Goal: Task Accomplishment & Management: Complete application form

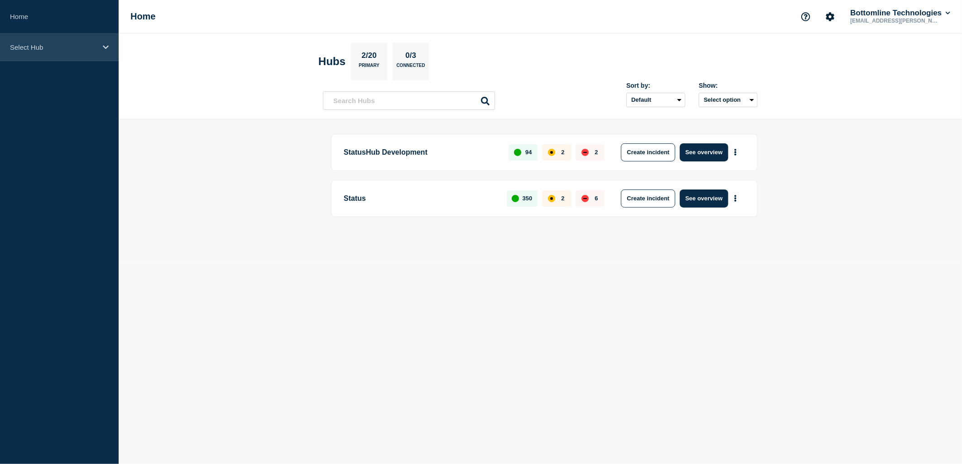
click at [78, 50] on p "Select Hub" at bounding box center [53, 47] width 87 height 8
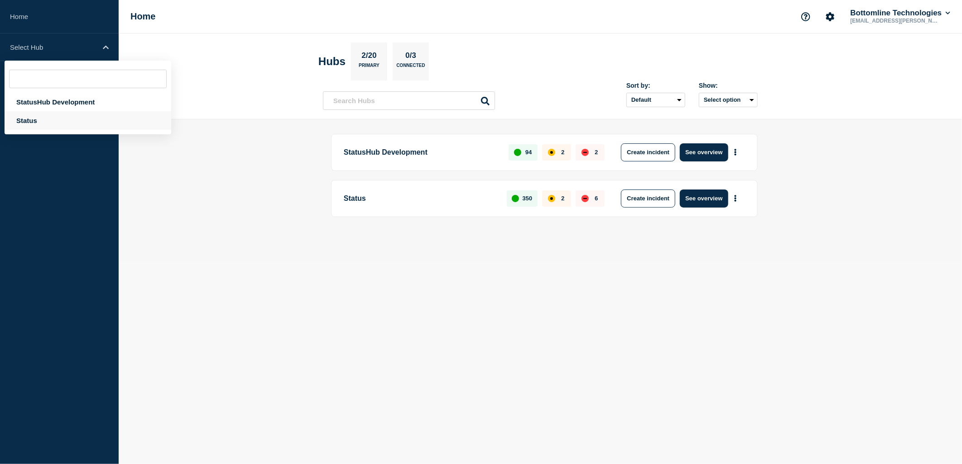
click at [35, 120] on div "Status" at bounding box center [88, 120] width 167 height 19
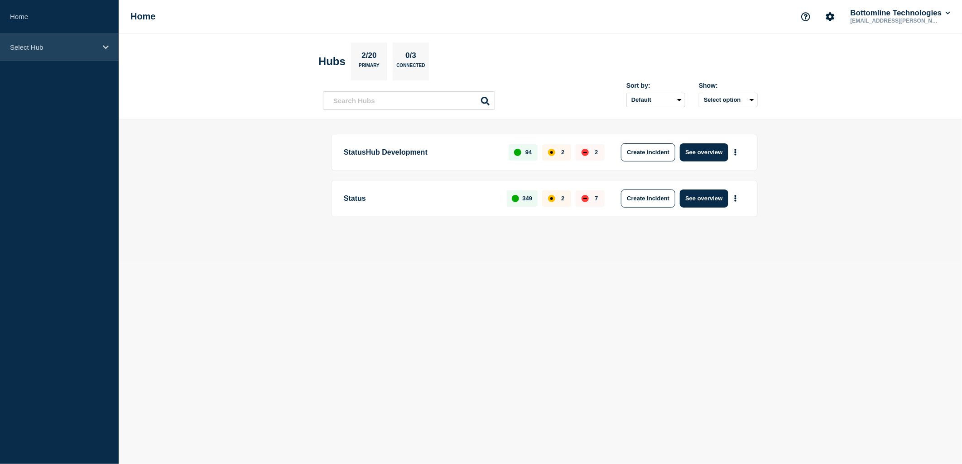
click at [73, 50] on p "Select Hub" at bounding box center [53, 47] width 87 height 8
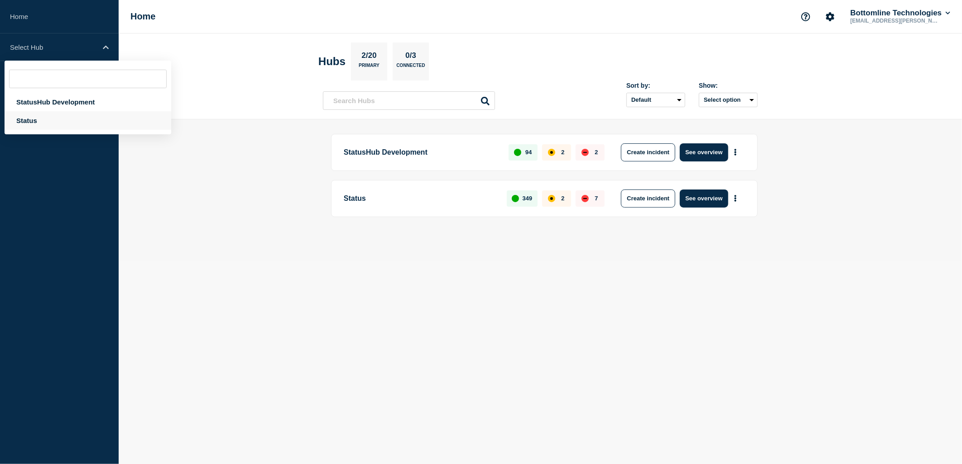
click at [28, 120] on div "Status" at bounding box center [88, 120] width 167 height 19
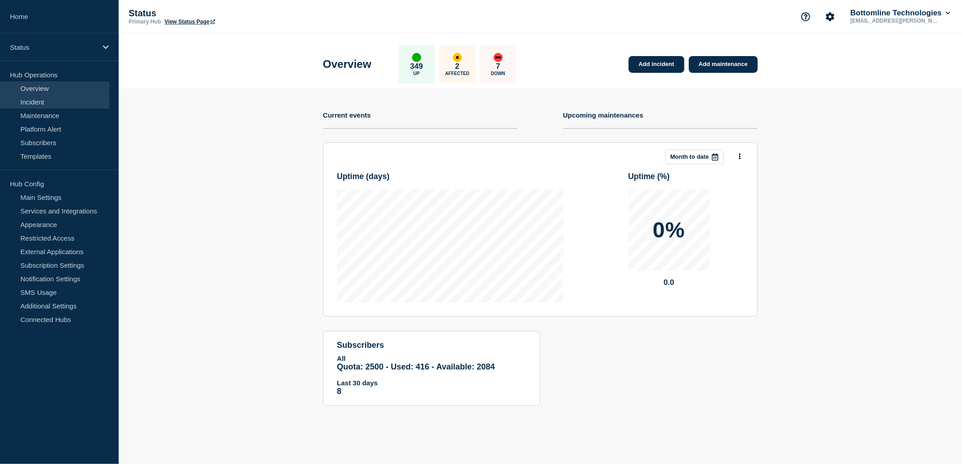
click at [50, 100] on link "Incident" at bounding box center [55, 102] width 110 height 14
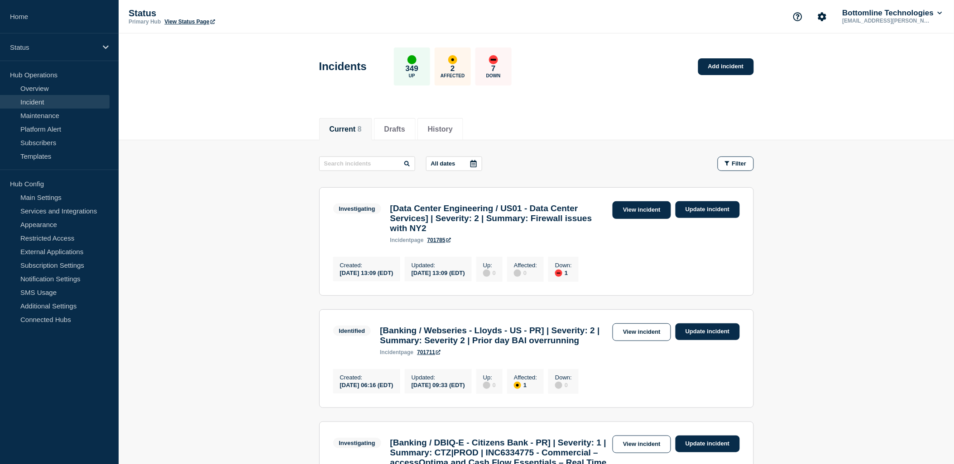
click at [655, 211] on link "View incident" at bounding box center [642, 210] width 58 height 18
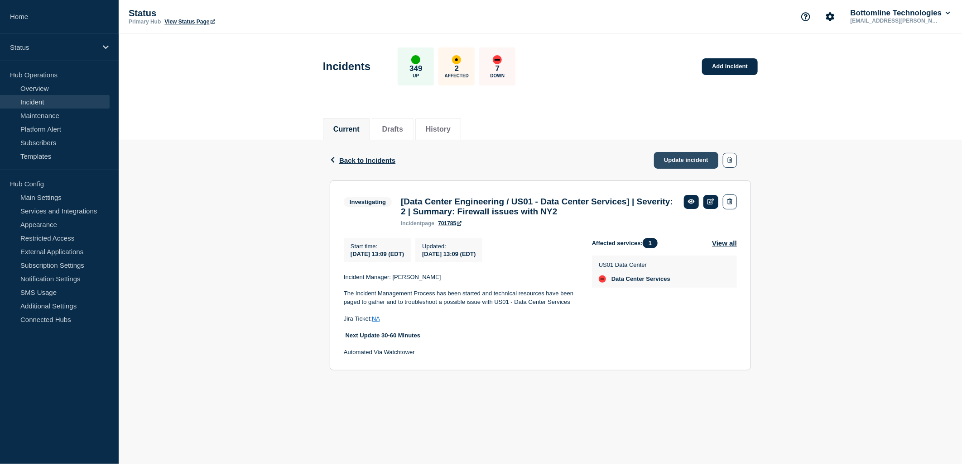
click at [682, 162] on link "Update incident" at bounding box center [686, 160] width 64 height 17
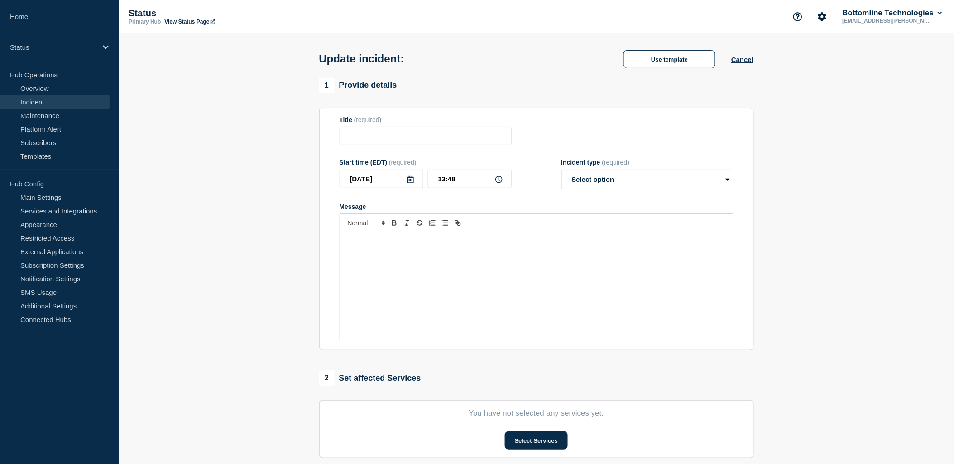
type input "[Data Center Engineering / US01 - Data Center Services] | Severity: 2 | Summary…"
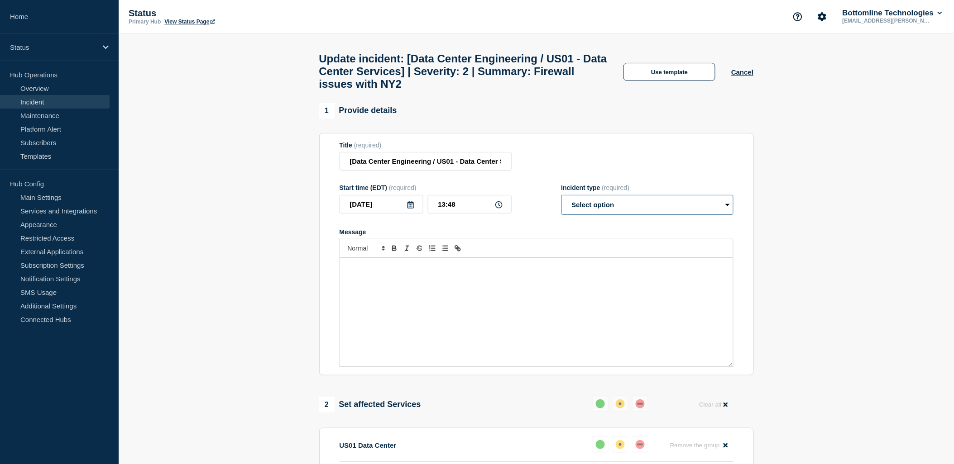
drag, startPoint x: 676, startPoint y: 204, endPoint x: 679, endPoint y: 209, distance: 5.7
click at [677, 207] on select "Select option Investigating Identified Monitoring Resolved" at bounding box center [647, 205] width 172 height 20
click at [690, 77] on button "Use template" at bounding box center [669, 72] width 92 height 18
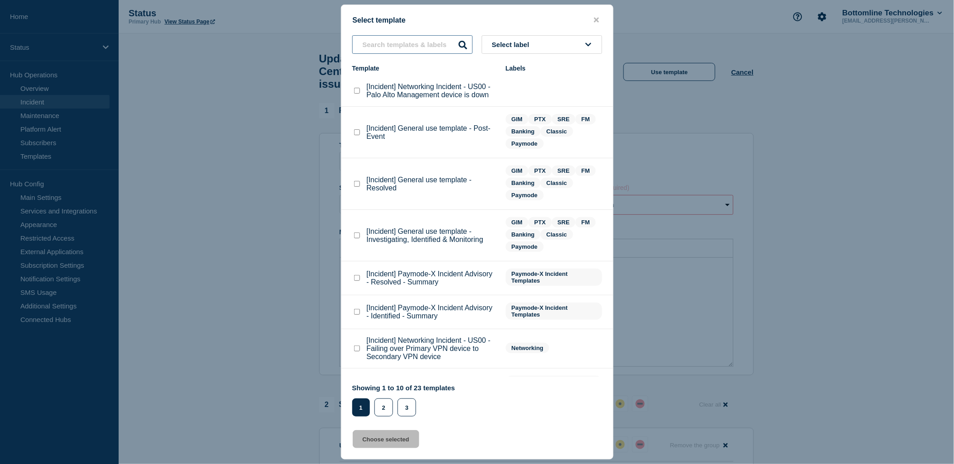
click at [417, 43] on input "text" at bounding box center [412, 44] width 120 height 19
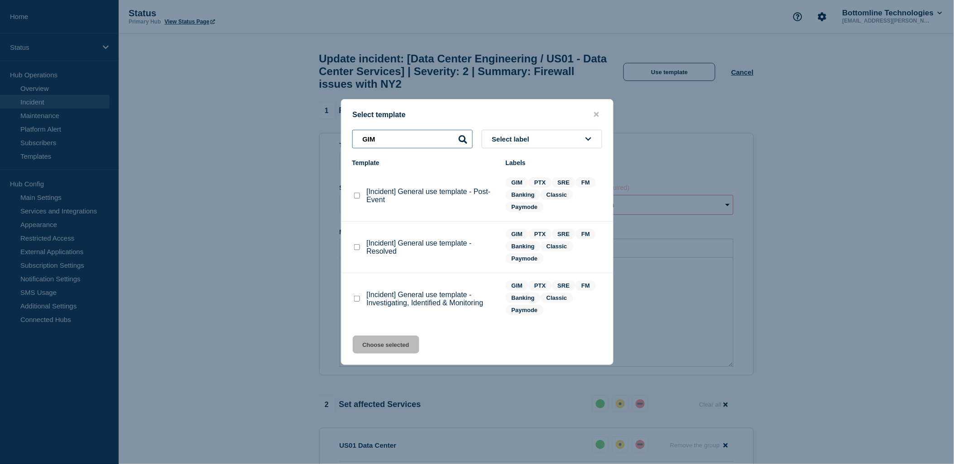
type input "GIM"
click at [356, 297] on checkbox"] "[Incident] General use template - Investigating, Identified & Monitoring checkb…" at bounding box center [357, 299] width 6 height 6
checkbox checkbox"] "true"
click at [386, 344] on button "Choose selected" at bounding box center [386, 345] width 67 height 18
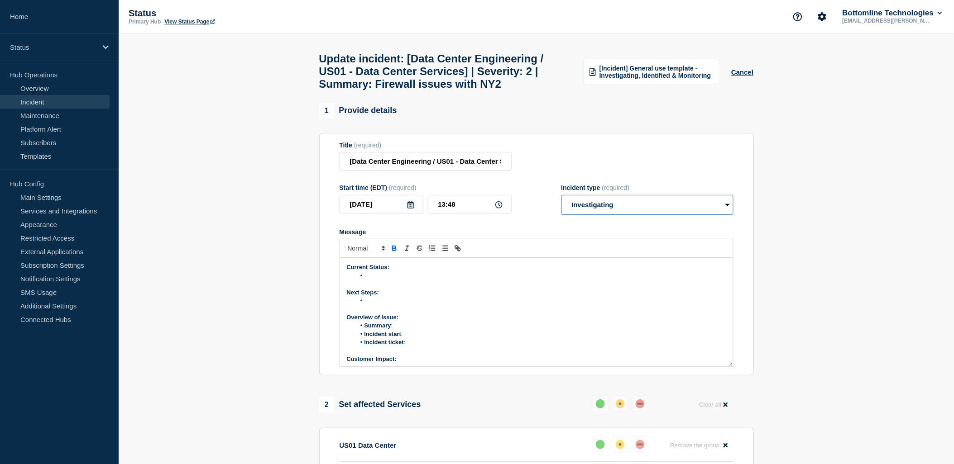
click at [645, 213] on select "Select option Investigating Identified Monitoring Resolved" at bounding box center [647, 205] width 172 height 20
select select "monitoring"
click at [561, 203] on select "Select option Investigating Identified Monitoring Resolved" at bounding box center [647, 205] width 172 height 20
click at [440, 280] on li "Message" at bounding box center [540, 276] width 371 height 8
click at [604, 280] on li "Network team updated the firewall setting to include the impacted nodes for the" at bounding box center [540, 276] width 371 height 8
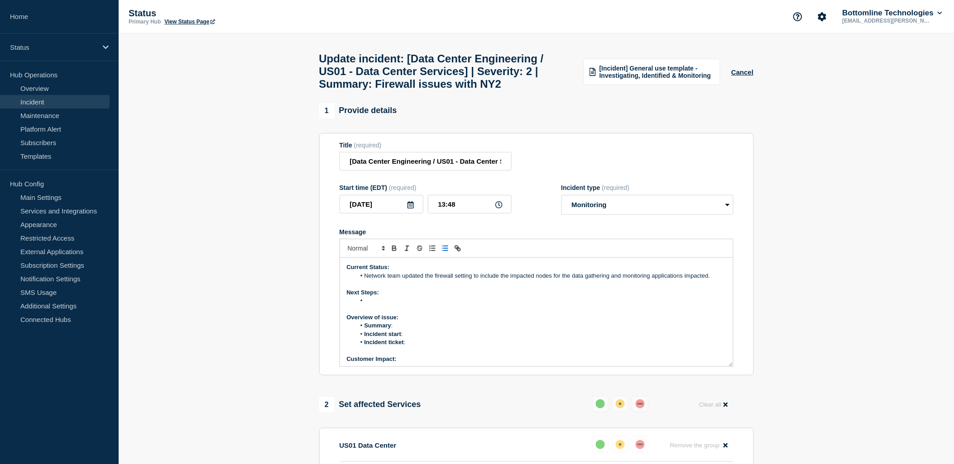
click at [373, 305] on li "Message" at bounding box center [540, 301] width 371 height 8
click at [402, 330] on li "Summary : Firewall issues with NY2" at bounding box center [540, 326] width 371 height 8
click at [411, 339] on li "Incident start :" at bounding box center [540, 334] width 371 height 8
click at [424, 347] on li "Incident ticket :" at bounding box center [540, 343] width 371 height 8
click at [411, 347] on li "Incident ticket :" at bounding box center [540, 343] width 371 height 8
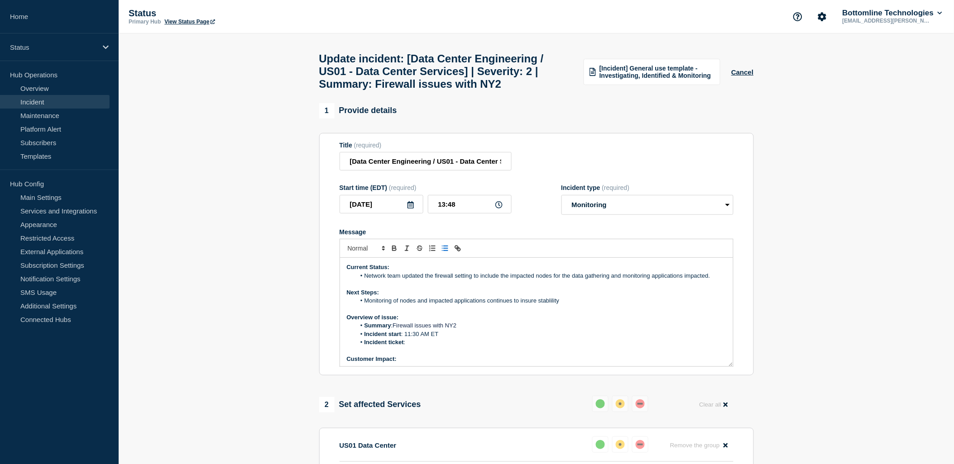
click at [429, 355] on p "Message" at bounding box center [536, 351] width 379 height 8
click at [428, 347] on li "Incident ticket :" at bounding box center [540, 343] width 371 height 8
click at [523, 346] on li "Incident ticket : [WT-57989] Firewall issues with NY2 - Jira" at bounding box center [540, 343] width 371 height 8
click at [525, 347] on li "Incident ticket : [WT-57989] Firewall issues with NY2 - Jira" at bounding box center [540, 343] width 371 height 8
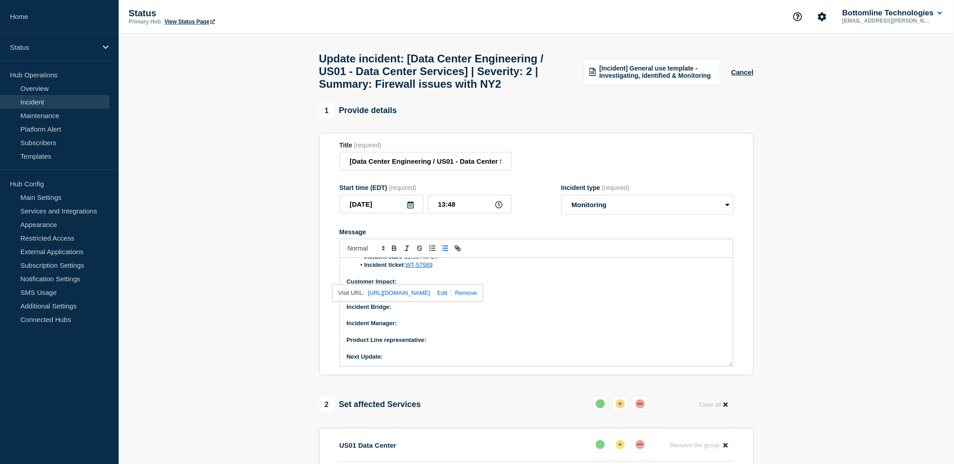
scroll to position [27, 0]
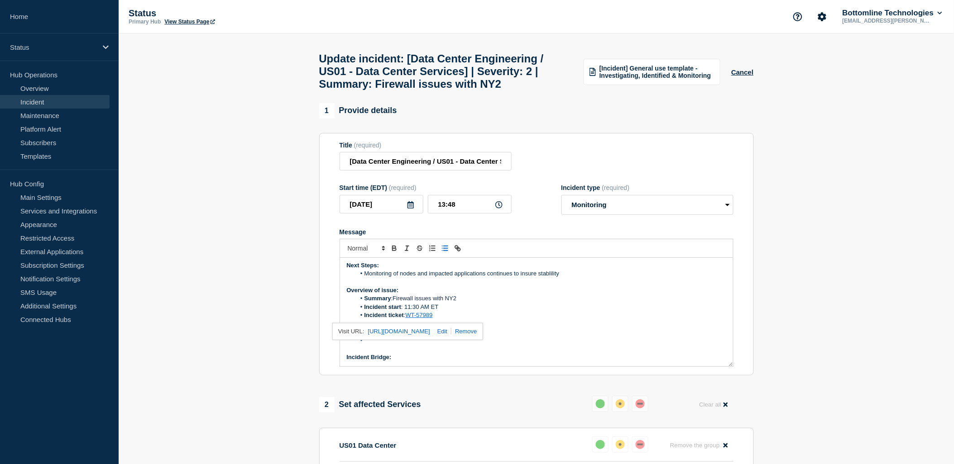
click at [582, 353] on p "Message" at bounding box center [536, 349] width 379 height 8
click at [403, 345] on li "Message" at bounding box center [540, 341] width 371 height 8
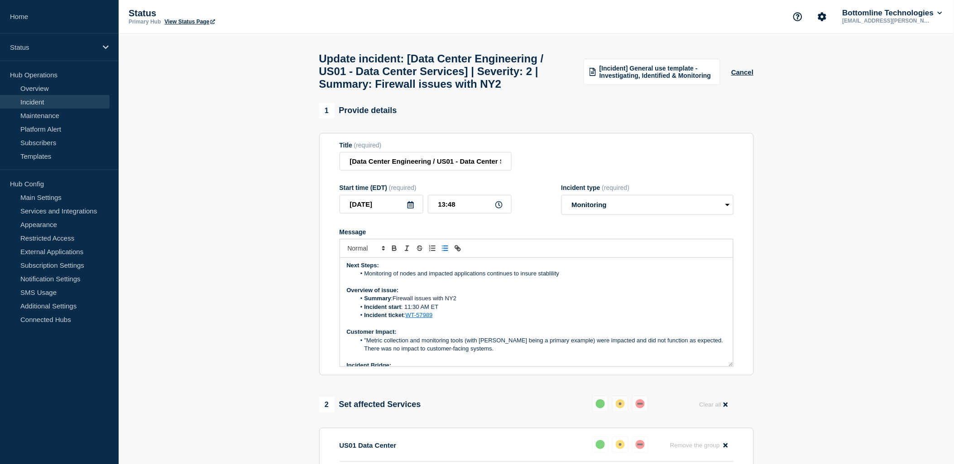
click at [368, 348] on li ""Metric collection and monitoring tools (with [PERSON_NAME] being a primary exa…" at bounding box center [540, 345] width 371 height 17
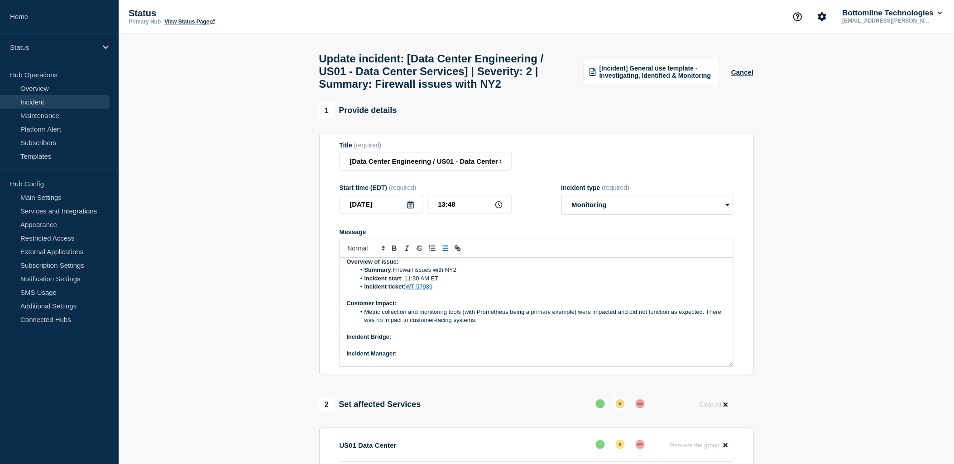
scroll to position [86, 0]
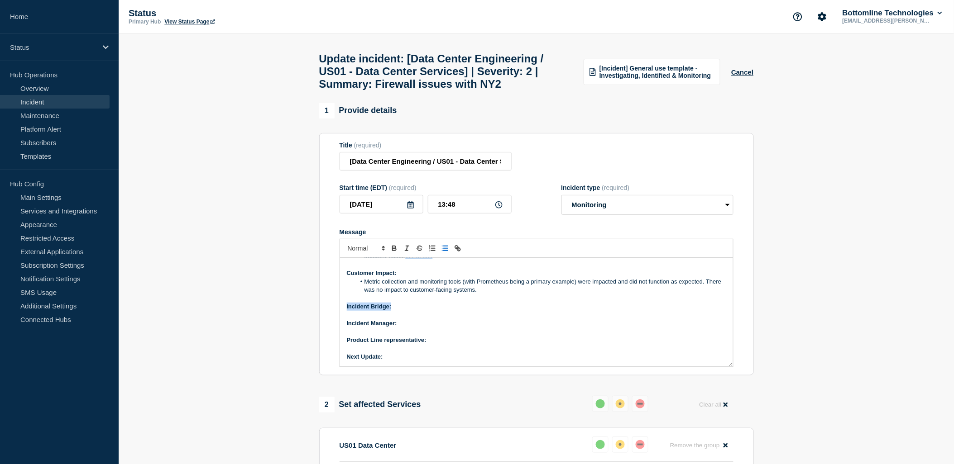
drag, startPoint x: 394, startPoint y: 314, endPoint x: 335, endPoint y: 309, distance: 59.1
click at [340, 316] on div "Current Status: Network team updated the firewall setting to include the impact…" at bounding box center [536, 312] width 393 height 109
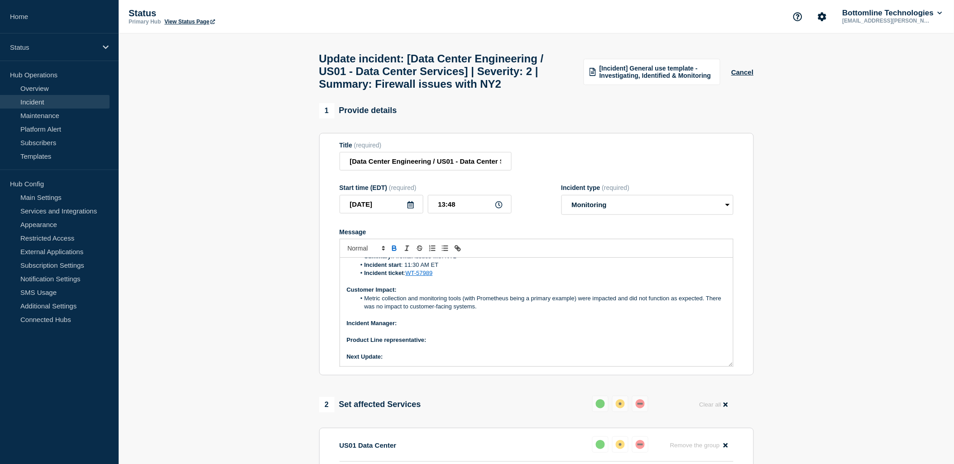
scroll to position [69, 0]
click at [415, 328] on p "Incident Manager:" at bounding box center [536, 324] width 379 height 8
click at [396, 258] on div at bounding box center [537, 248] width 394 height 19
click at [394, 251] on icon "Toggle bold text" at bounding box center [395, 250] width 4 height 2
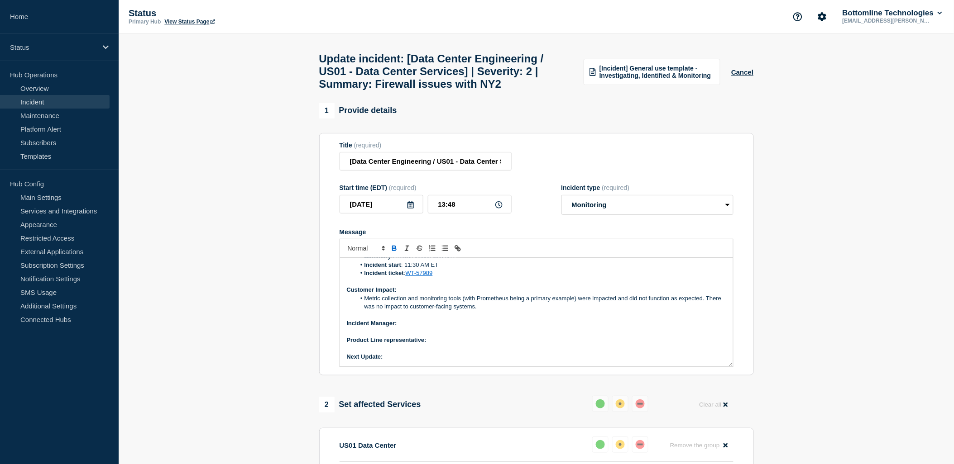
click at [394, 251] on icon "Toggle bold text" at bounding box center [395, 250] width 4 height 2
drag, startPoint x: 400, startPoint y: 331, endPoint x: 420, endPoint y: 300, distance: 36.4
click at [444, 328] on p "Incident Manager: [PERSON_NAME]" at bounding box center [536, 324] width 379 height 8
click at [396, 251] on icon "Toggle bold text" at bounding box center [395, 250] width 4 height 2
click at [440, 345] on p "Product Line representative:" at bounding box center [536, 340] width 379 height 8
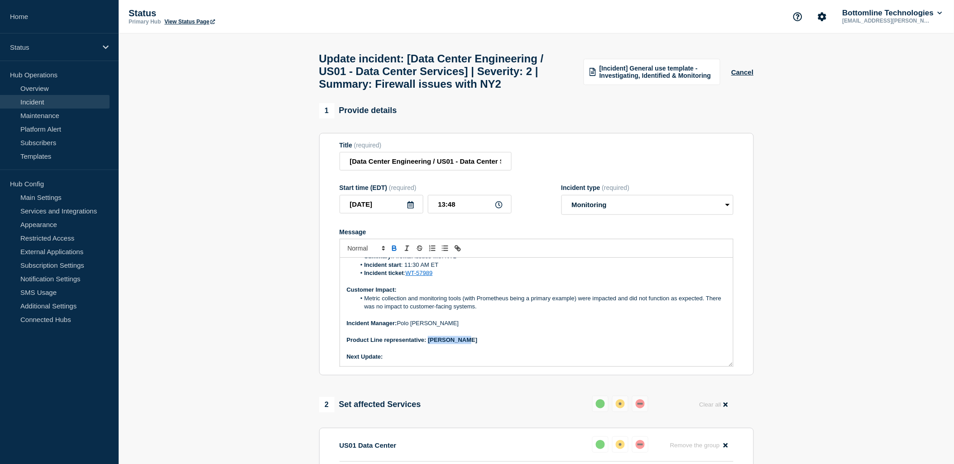
drag, startPoint x: 429, startPoint y: 349, endPoint x: 464, endPoint y: 352, distance: 35.0
click at [464, 345] on p "Product Line representative: [PERSON_NAME]" at bounding box center [536, 340] width 379 height 8
click at [399, 254] on button "Toggle bold text" at bounding box center [394, 248] width 13 height 11
click at [393, 361] on p "Next Update:" at bounding box center [536, 357] width 379 height 8
drag, startPoint x: 385, startPoint y: 364, endPoint x: 415, endPoint y: 366, distance: 29.9
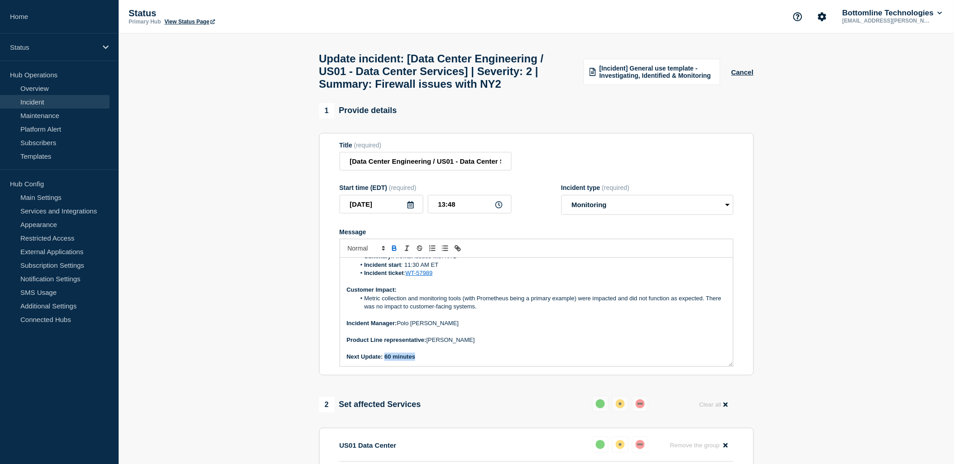
click at [415, 360] on strong "Next Update: 60 minutes" at bounding box center [381, 357] width 69 height 7
click at [393, 253] on icon "Toggle bold text" at bounding box center [394, 248] width 8 height 8
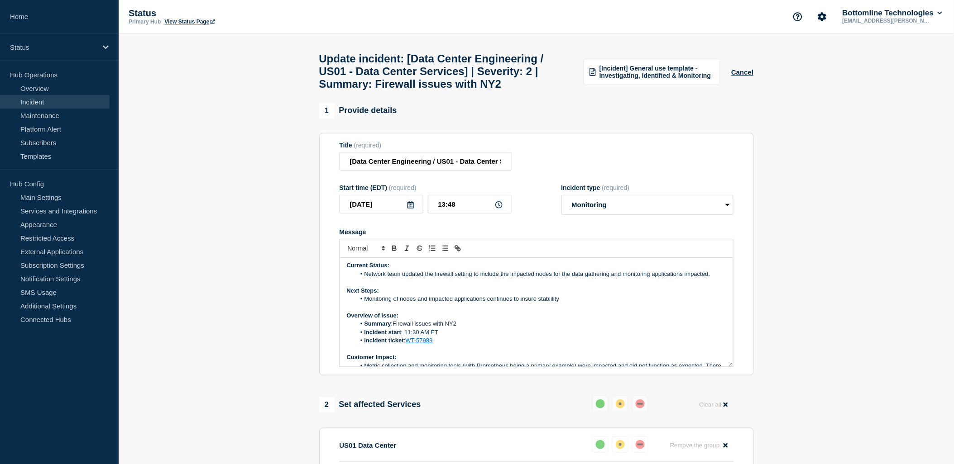
scroll to position [0, 0]
drag, startPoint x: 565, startPoint y: 310, endPoint x: 363, endPoint y: 308, distance: 201.9
click at [363, 305] on li "Monitoring of nodes and impacted applications continues to insure stablility" at bounding box center [540, 301] width 371 height 8
copy li "Monitoring of nodes and impacted applications continues to insure stablility"
click at [555, 322] on p "Overview of issue:" at bounding box center [536, 318] width 379 height 8
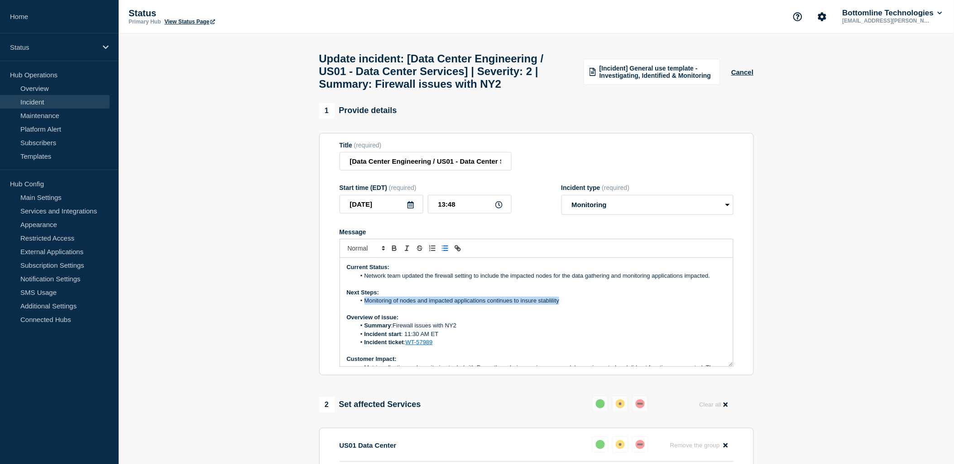
drag, startPoint x: 367, startPoint y: 308, endPoint x: 536, endPoint y: 311, distance: 168.9
click at [583, 305] on li "Monitoring of nodes and impacted applications continues to insure stablility" at bounding box center [540, 301] width 371 height 8
copy li "Monitoring of nodes and impacted applications continues to insure stablility"
drag, startPoint x: 600, startPoint y: 322, endPoint x: 576, endPoint y: 329, distance: 24.9
click at [599, 322] on p "Overview of issue:" at bounding box center [536, 318] width 379 height 8
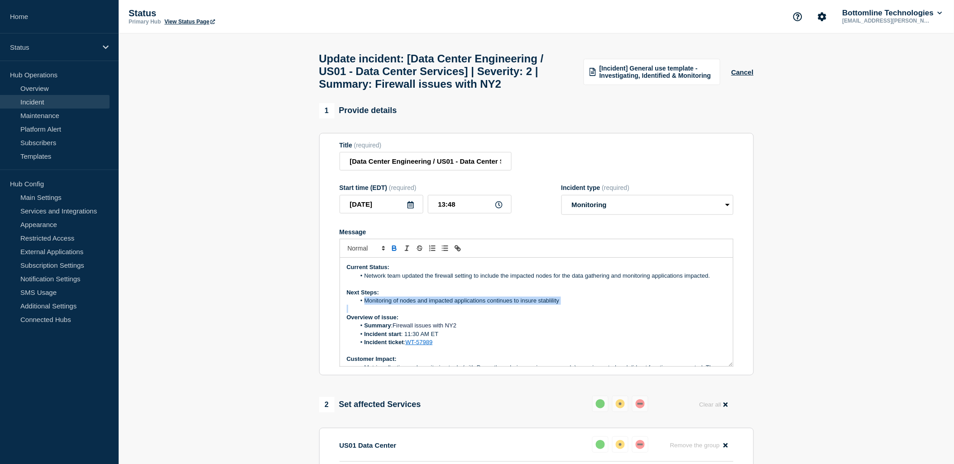
drag, startPoint x: 364, startPoint y: 309, endPoint x: 565, endPoint y: 315, distance: 200.7
click at [565, 315] on div "Current Status: Network team updated the firewall setting to include the impact…" at bounding box center [536, 312] width 393 height 109
click at [559, 313] on p "Message" at bounding box center [536, 309] width 379 height 8
click at [471, 305] on li "Monitoring of nodes and impacted applications continues to insure stablility" at bounding box center [540, 301] width 371 height 8
drag, startPoint x: 362, startPoint y: 308, endPoint x: 575, endPoint y: 308, distance: 212.8
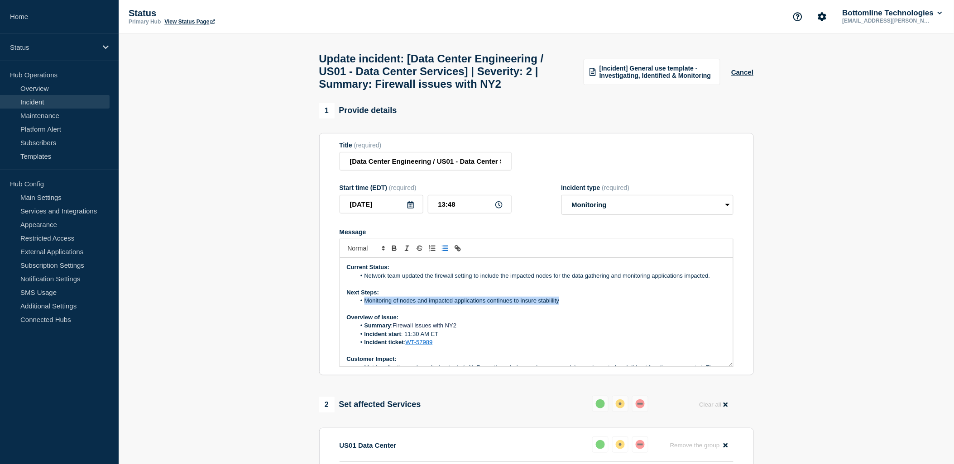
click at [575, 305] on li "Monitoring of nodes and impacted applications continues to insure stablility" at bounding box center [540, 301] width 371 height 8
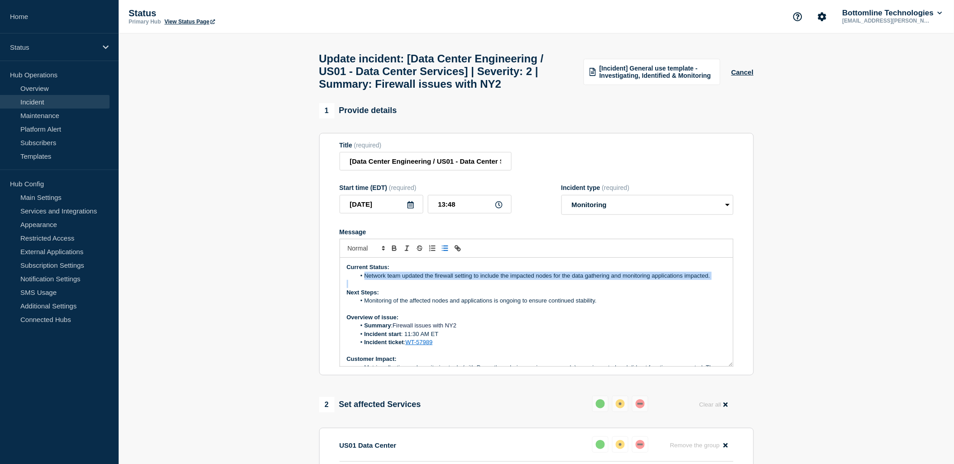
drag, startPoint x: 363, startPoint y: 283, endPoint x: 711, endPoint y: 288, distance: 348.2
click at [711, 288] on div "Current Status: Network team updated the firewall setting to include the impact…" at bounding box center [536, 312] width 393 height 109
copy li "Network team updated the firewall setting to include the impacted nodes for the…"
drag, startPoint x: 415, startPoint y: 295, endPoint x: 404, endPoint y: 292, distance: 11.3
click at [415, 288] on p "Message" at bounding box center [536, 284] width 379 height 8
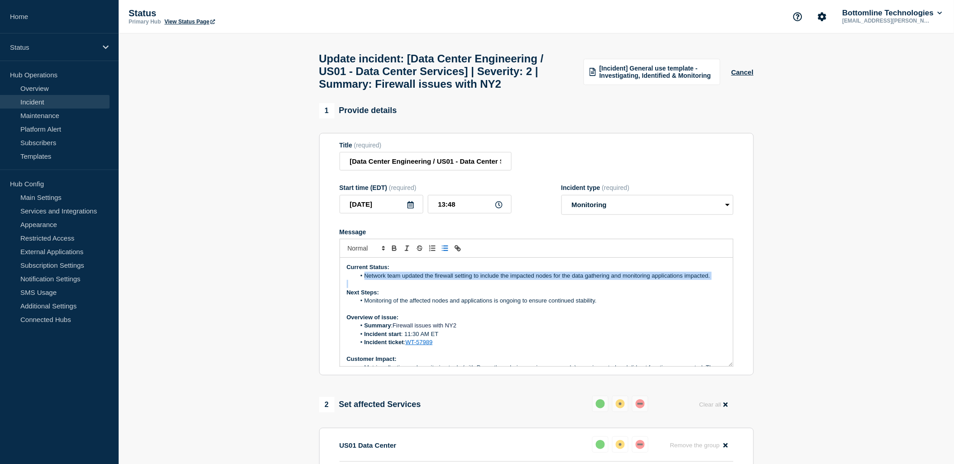
click at [376, 288] on p "Message" at bounding box center [536, 284] width 379 height 8
drag, startPoint x: 364, startPoint y: 285, endPoint x: 711, endPoint y: 284, distance: 346.8
click at [712, 280] on li "Network team updated the firewall setting to include the impacted nodes for the…" at bounding box center [540, 276] width 371 height 8
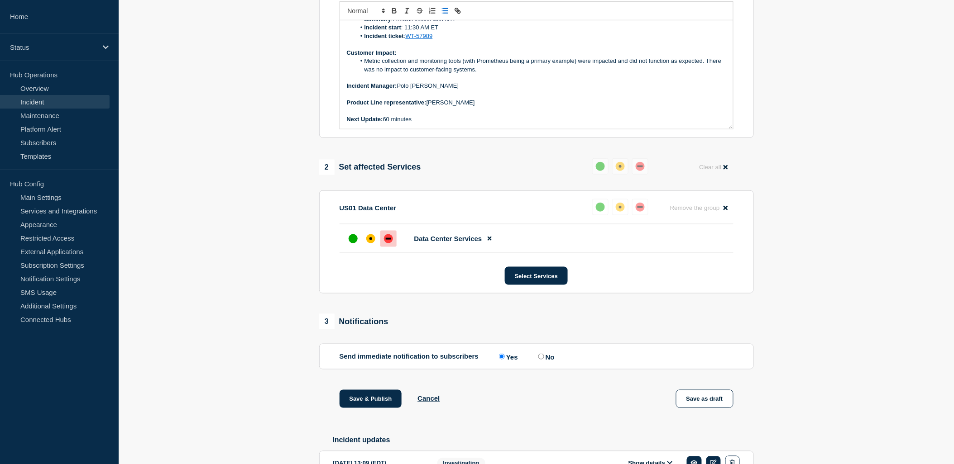
scroll to position [251, 0]
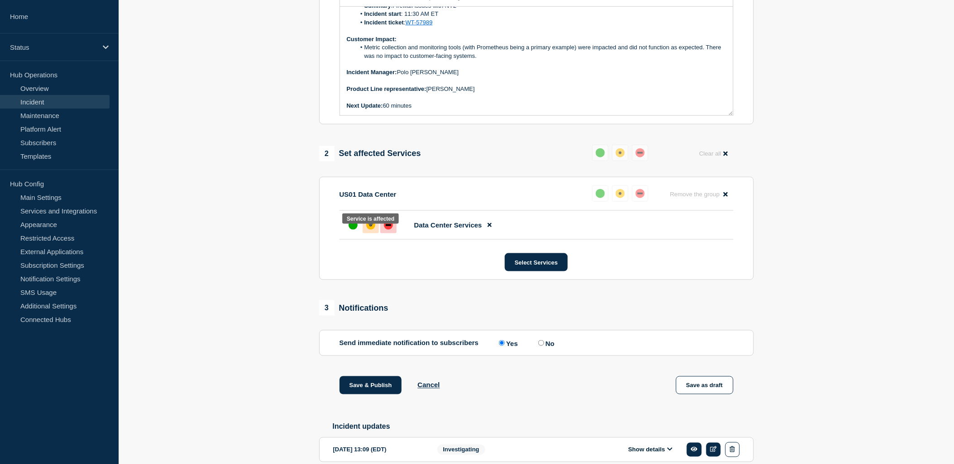
click at [365, 233] on div at bounding box center [371, 225] width 16 height 16
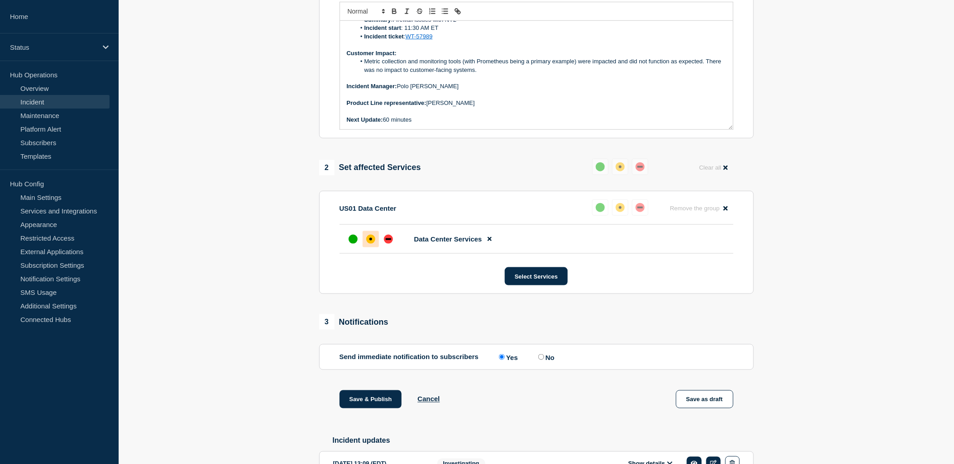
scroll to position [252, 0]
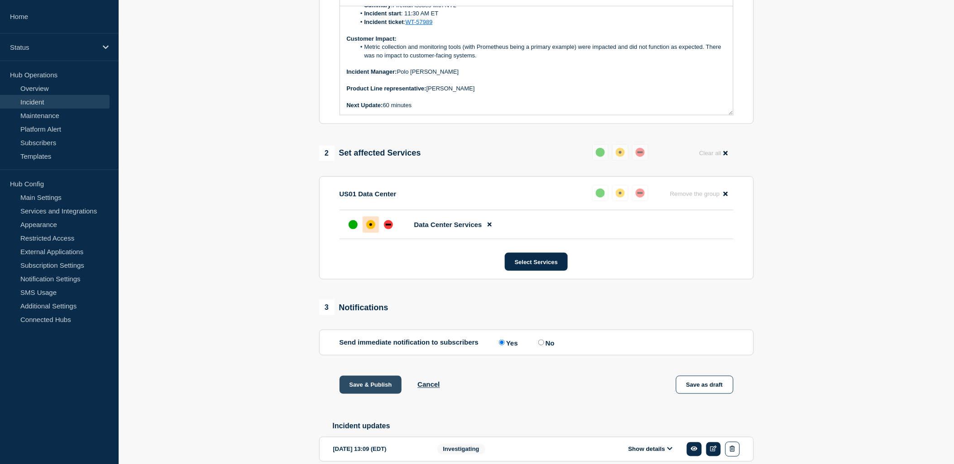
click at [375, 394] on button "Save & Publish" at bounding box center [371, 385] width 62 height 18
